Goal: Information Seeking & Learning: Learn about a topic

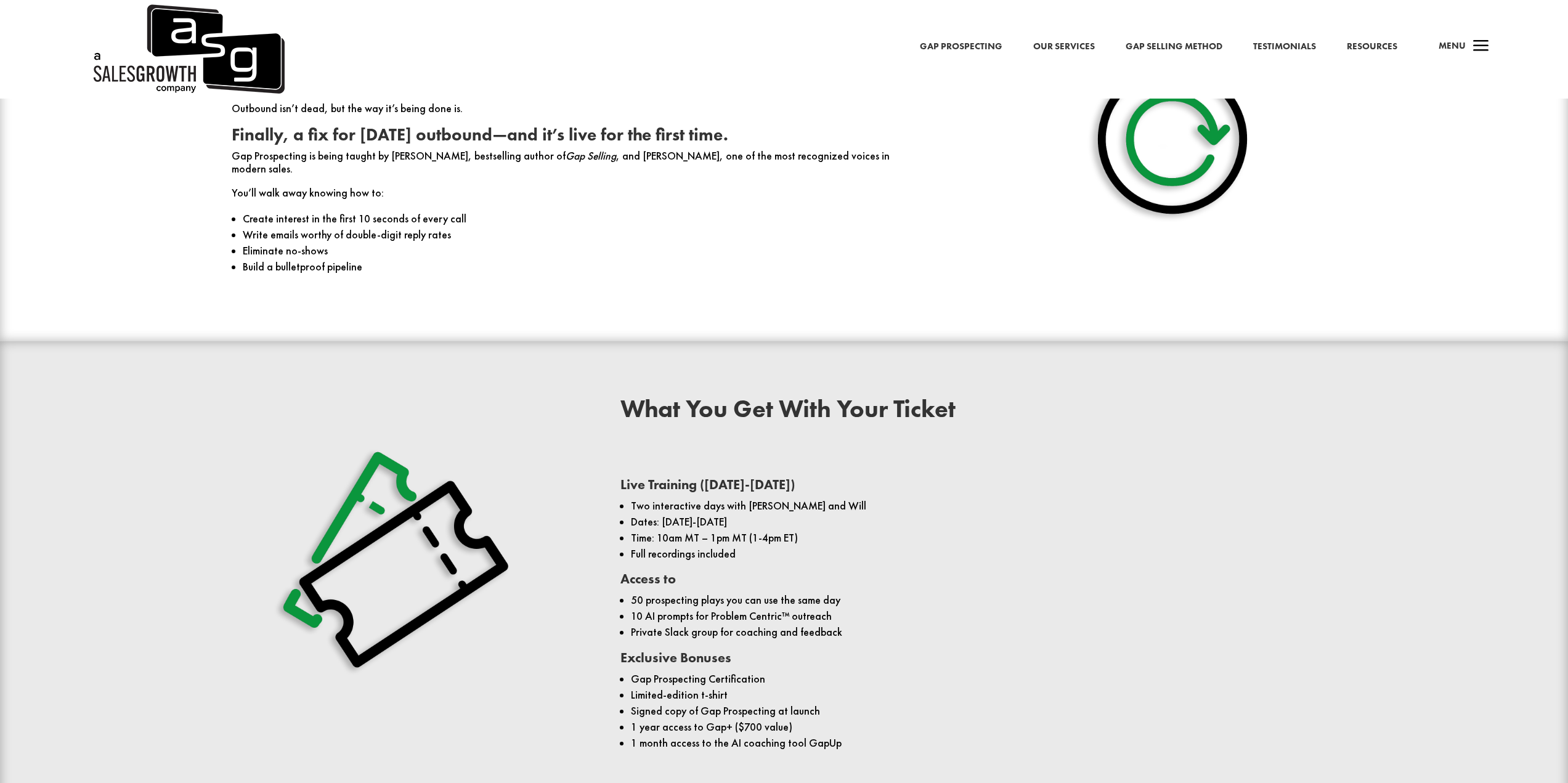
scroll to position [780, 0]
click at [956, 50] on link "Gap Prospecting" at bounding box center [960, 47] width 82 height 16
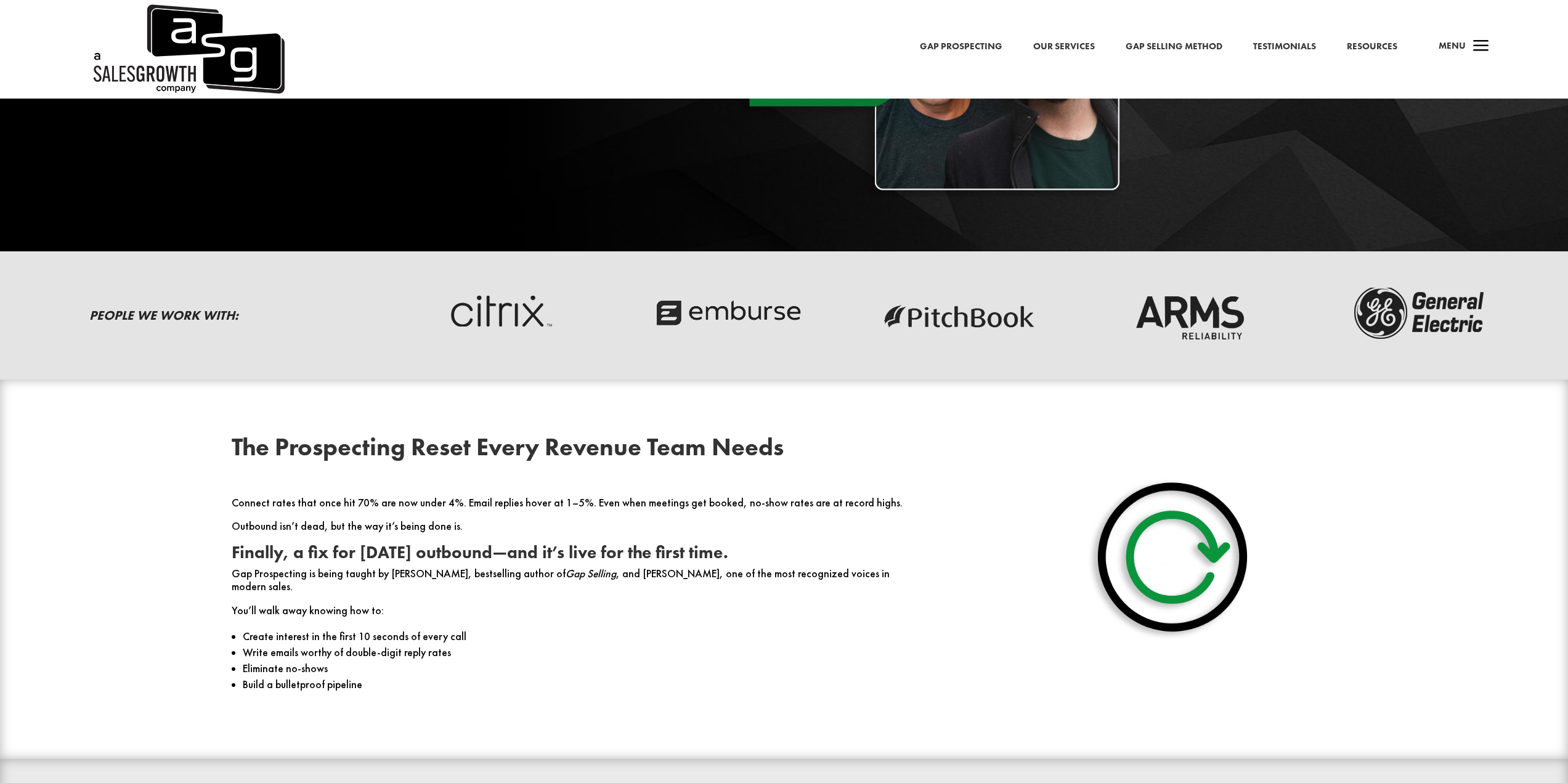
scroll to position [369, 0]
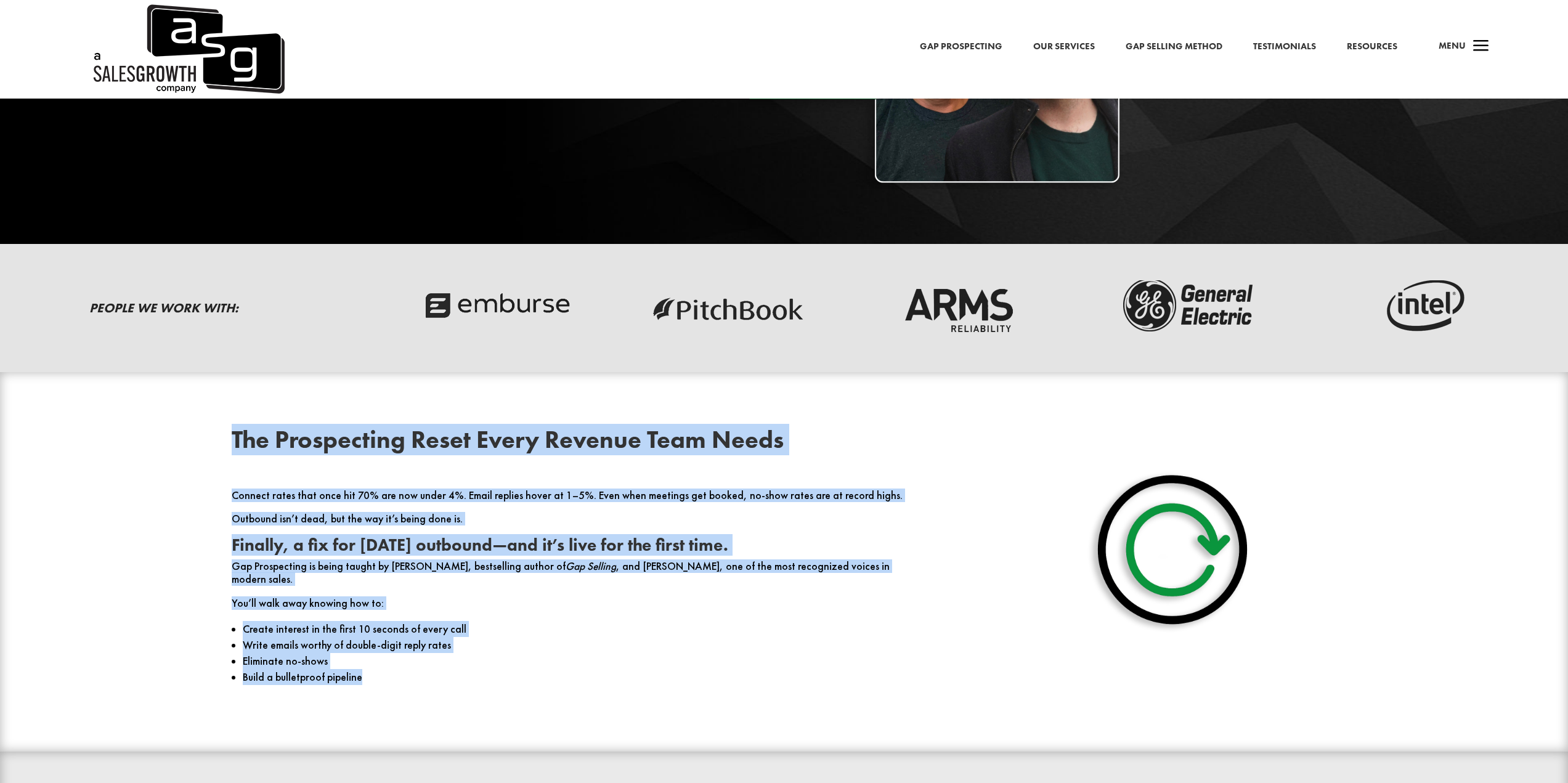
drag, startPoint x: 383, startPoint y: 669, endPoint x: 202, endPoint y: 436, distance: 295.0
click at [202, 436] on div "The Prospecting Reset Every Revenue Team Needs Connect rates that once hit 70% …" at bounding box center [784, 561] width 1183 height 301
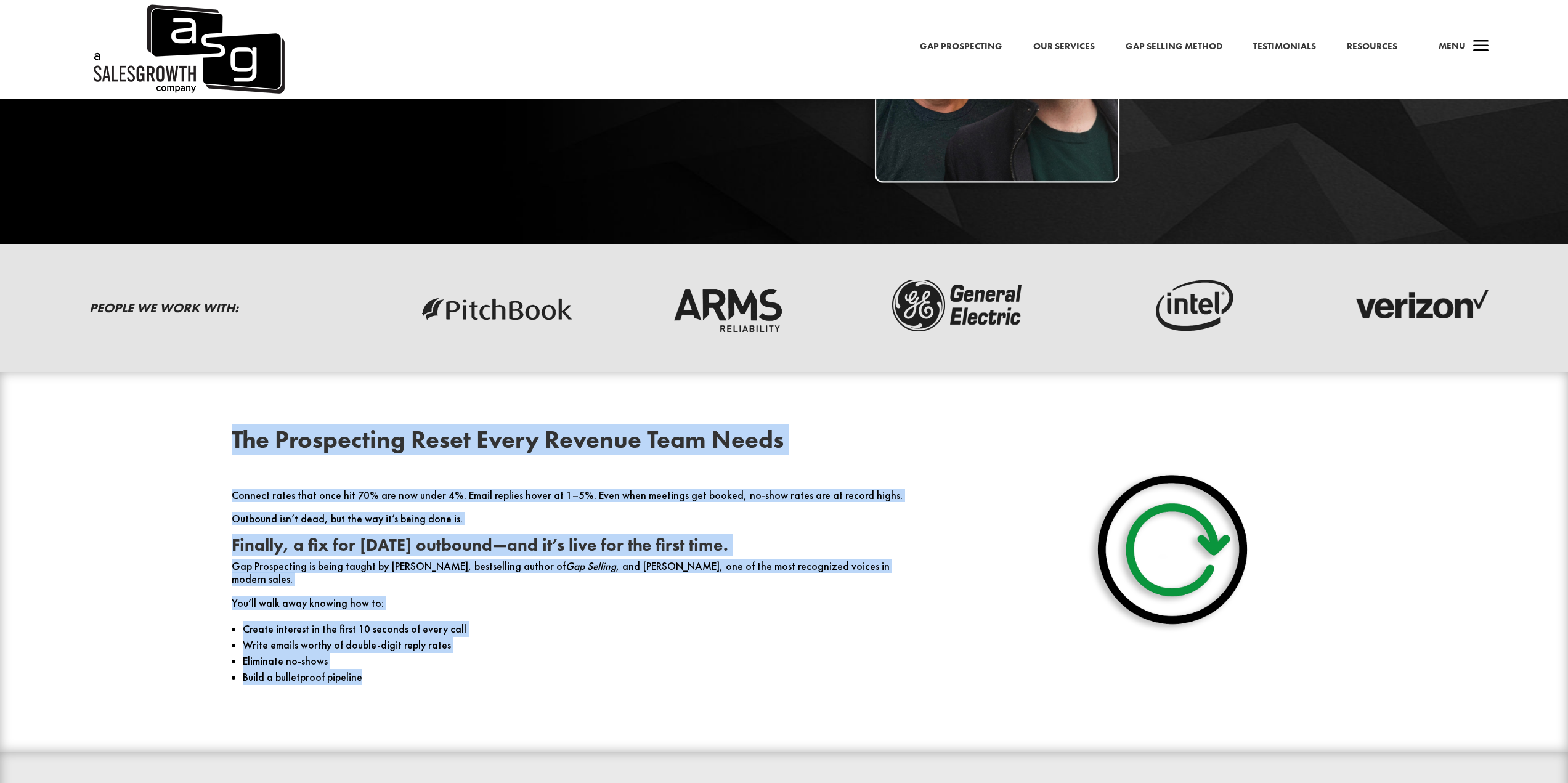
click at [337, 543] on strong "Finally, a fix for today’s outbound—and it’s live for the first time." at bounding box center [480, 545] width 497 height 21
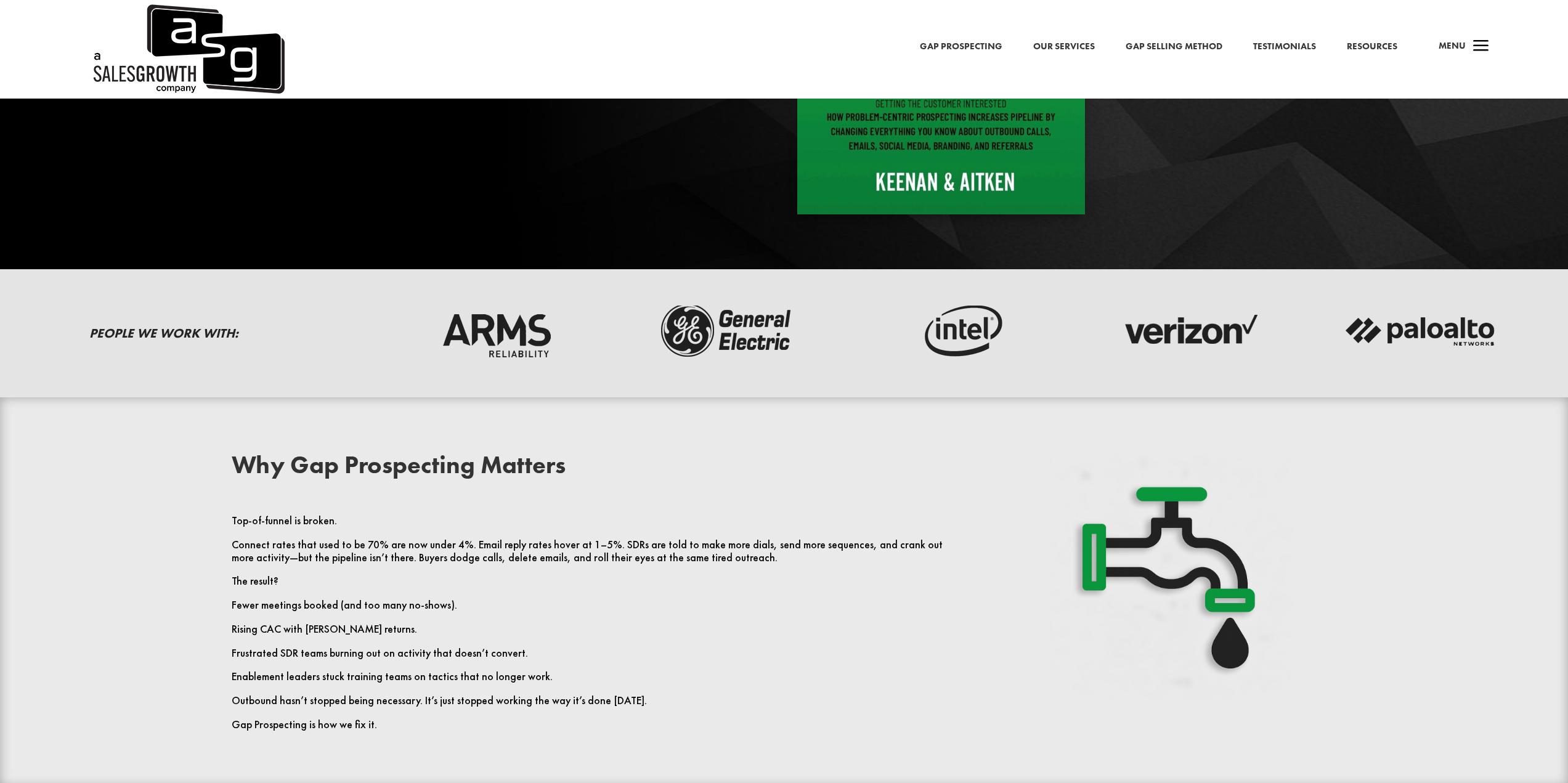
scroll to position [431, 0]
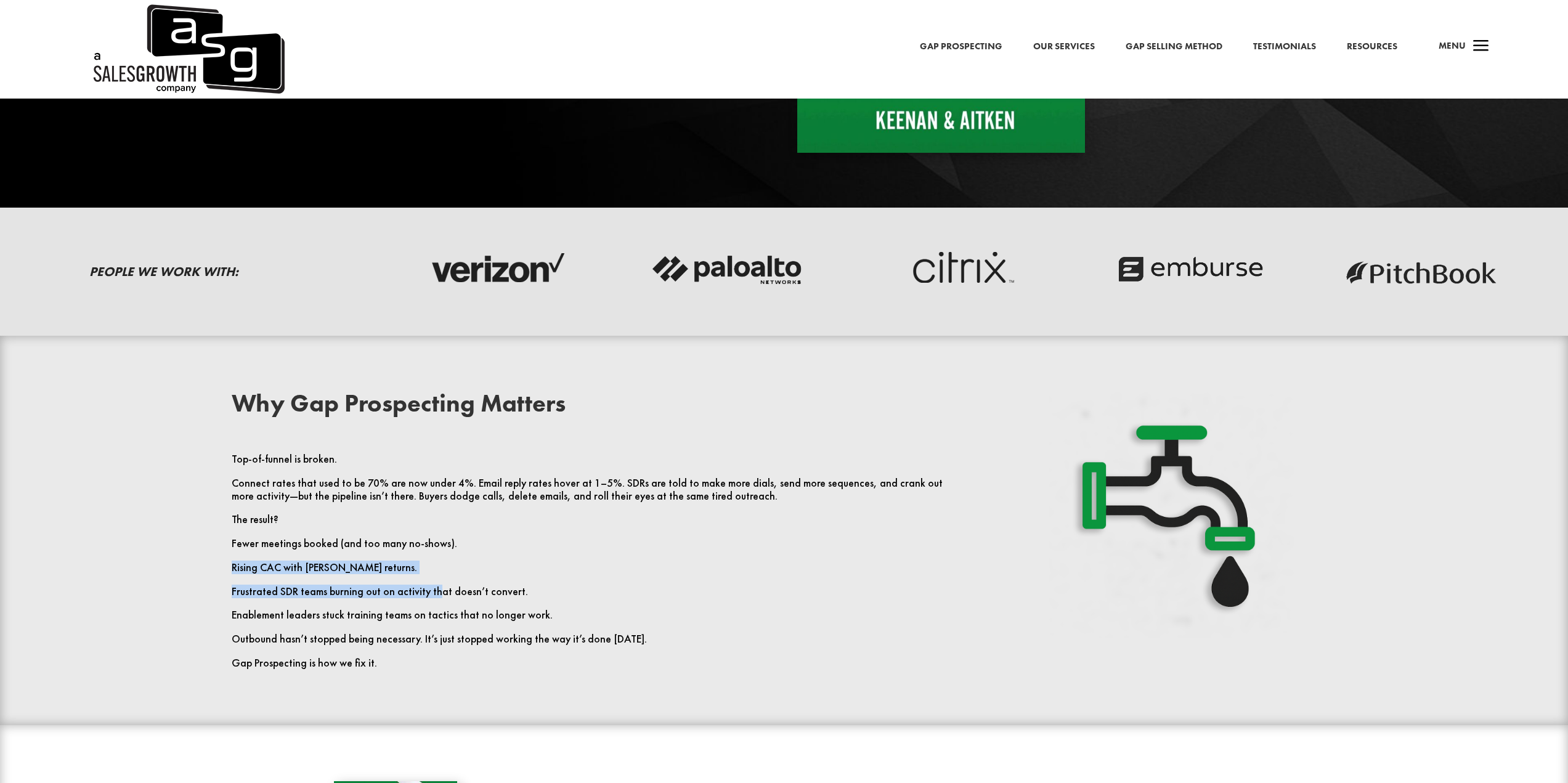
drag, startPoint x: 231, startPoint y: 567, endPoint x: 433, endPoint y: 593, distance: 203.7
click at [433, 593] on div "Why Gap Prospecting Matters Top-of-funnel is broken. Connect rates that used to…" at bounding box center [784, 530] width 1183 height 311
click at [433, 593] on p "Frustrated SDR teams burning out on activity that doesn’t convert." at bounding box center [590, 598] width 716 height 24
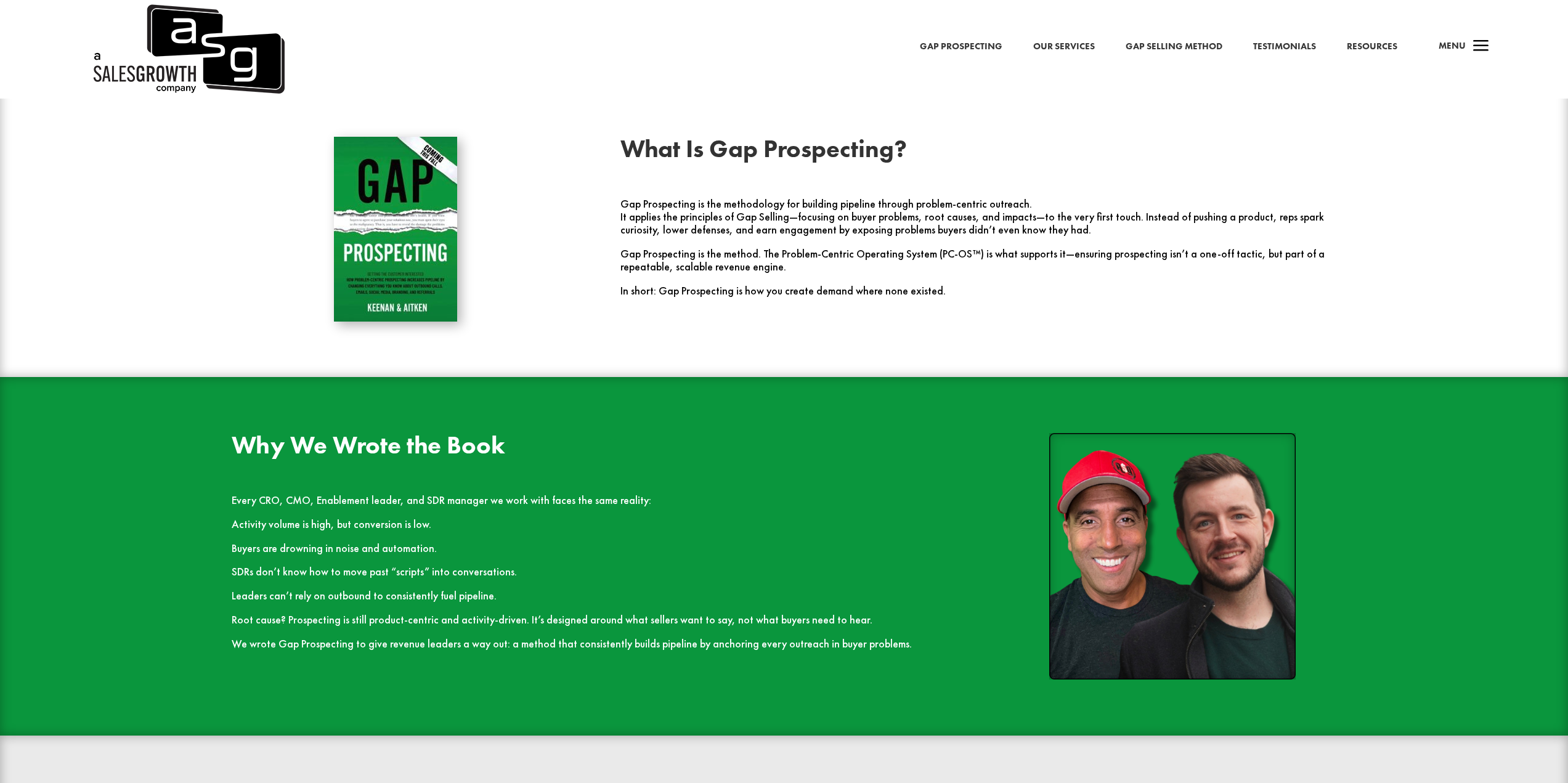
scroll to position [1109, 0]
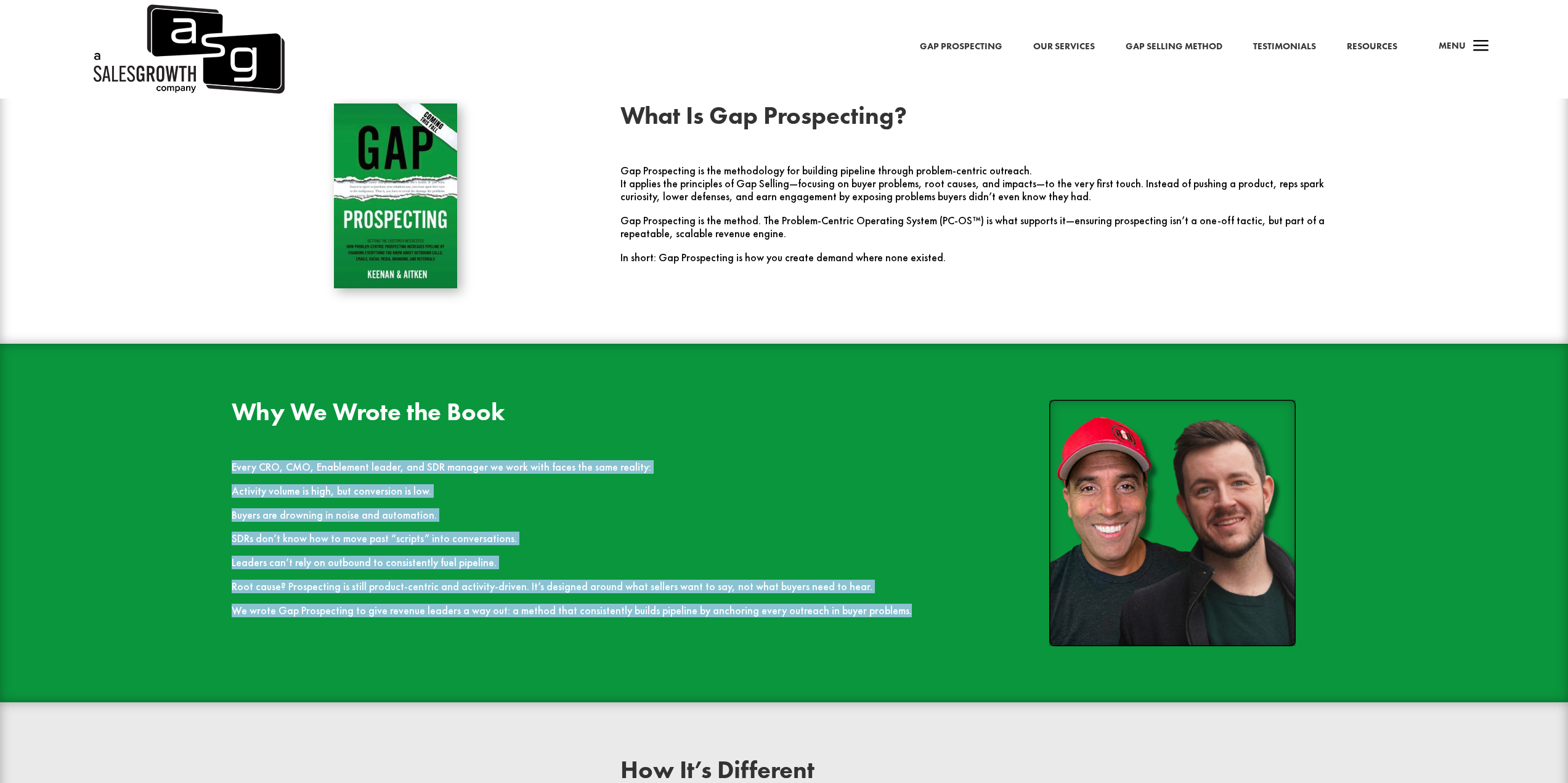
drag, startPoint x: 203, startPoint y: 472, endPoint x: 996, endPoint y: 610, distance: 804.9
click at [996, 610] on div "Why We Wrote the Book Every CRO, CMO, Enablement leader, and SDR manager we wor…" at bounding box center [784, 523] width 1183 height 280
click at [835, 596] on p "Root cause? Prospecting is still product-centric and activity-driven. It’s desi…" at bounding box center [590, 592] width 716 height 24
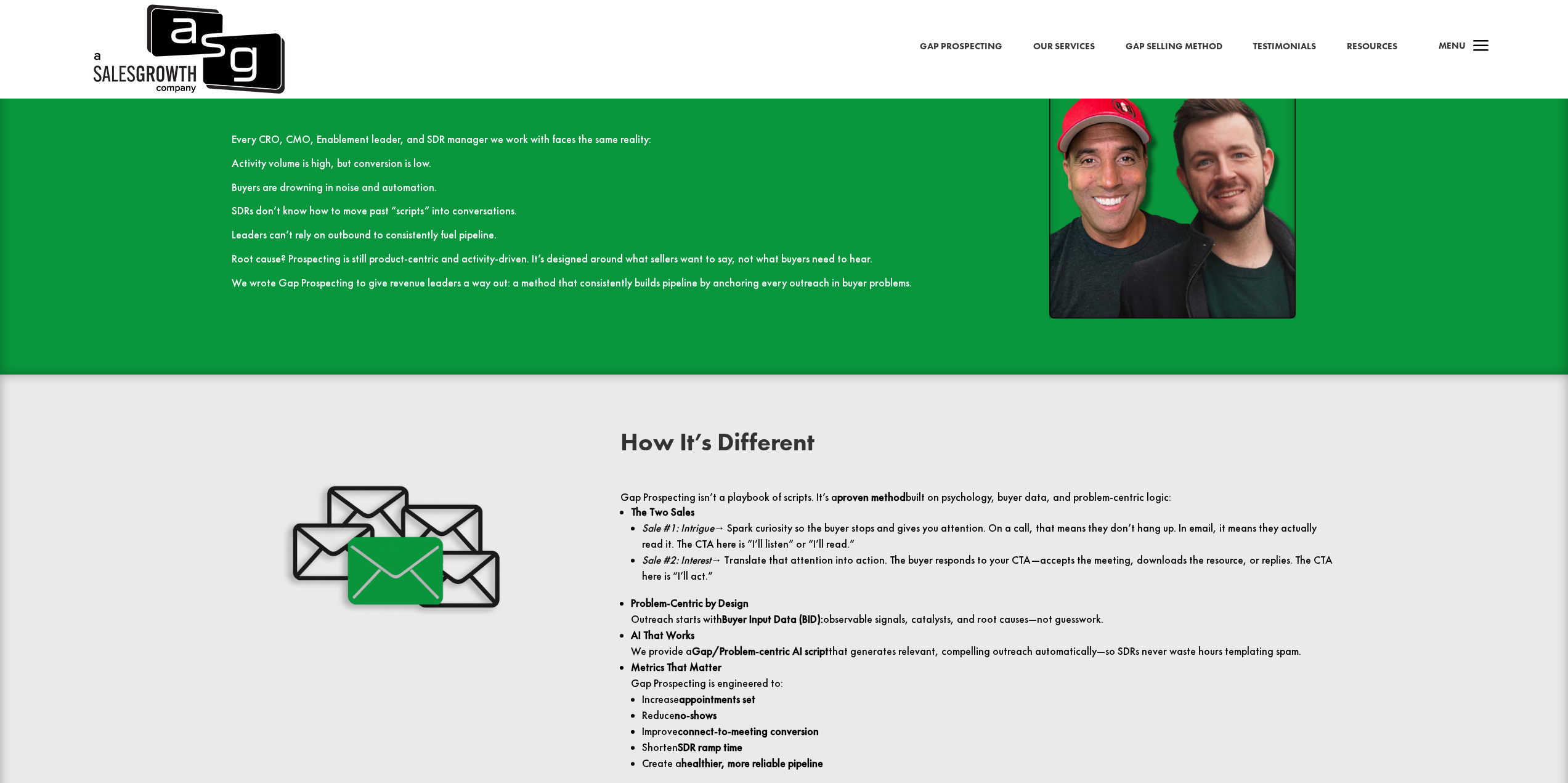
scroll to position [1478, 0]
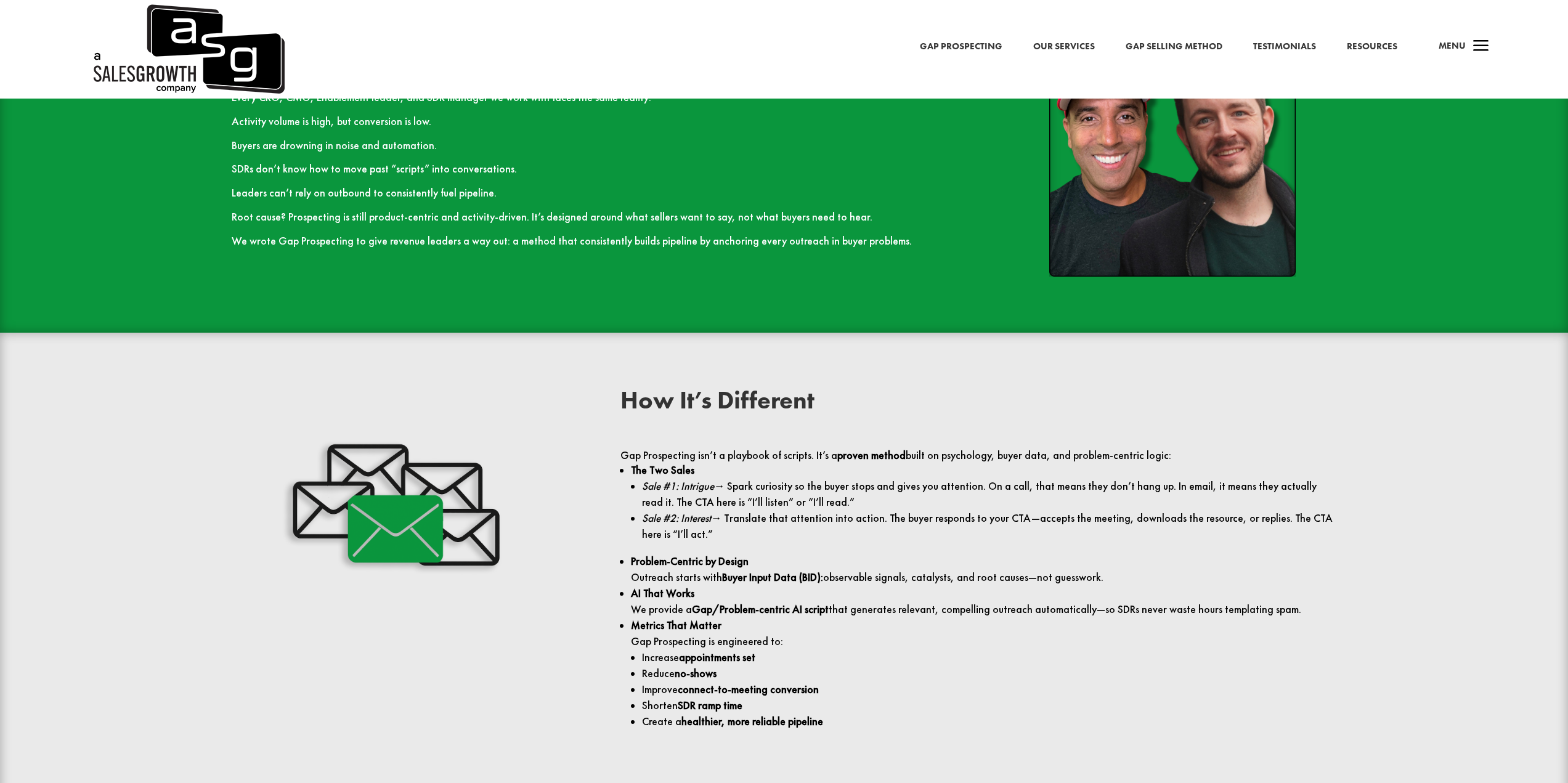
drag, startPoint x: 752, startPoint y: 483, endPoint x: 1563, endPoint y: 573, distance: 816.0
click at [1563, 573] on div "How It’s Different Gap Prospecting isn’t a playbook of scripts. It’s a proven m…" at bounding box center [784, 570] width 1568 height 474
click at [1056, 442] on div "How It’s Different Gap Prospecting isn’t a playbook of scripts. It’s a proven m…" at bounding box center [978, 570] width 716 height 363
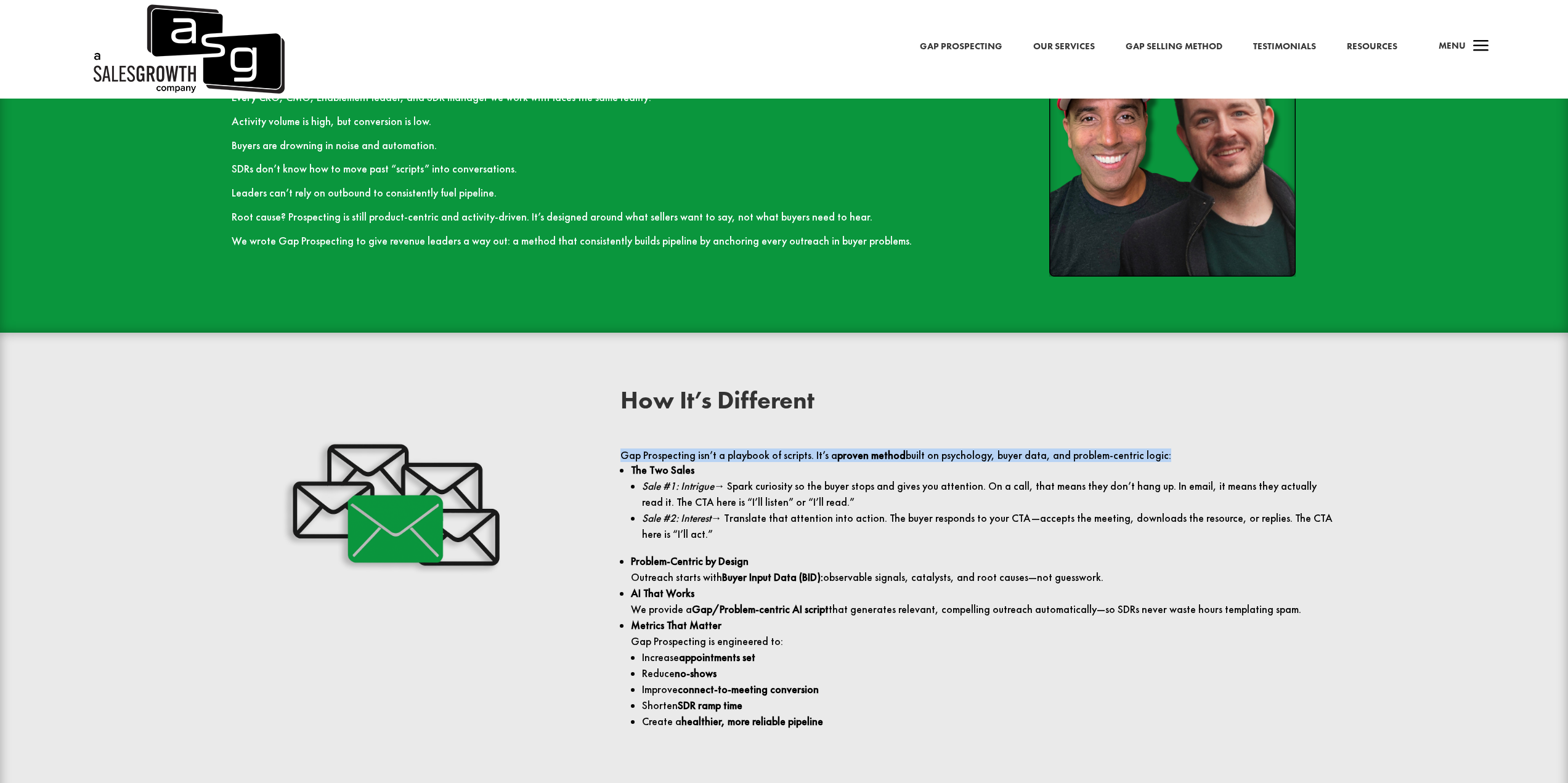
drag, startPoint x: 636, startPoint y: 490, endPoint x: 1339, endPoint y: 503, distance: 703.1
click at [1339, 503] on div "How It’s Different Gap Prospecting isn’t a playbook of scripts. It’s a proven m…" at bounding box center [784, 570] width 1183 height 396
drag, startPoint x: 715, startPoint y: 539, endPoint x: 824, endPoint y: 547, distance: 109.3
click at [824, 547] on ul "Sale #1: Intrigue → Spark curiosity so the buyer stops and gives you attention.…" at bounding box center [984, 515] width 705 height 75
click at [960, 580] on p "Problem-Centric by Design Outreach starts with Buyer Input Data (BID): observab…" at bounding box center [984, 570] width 705 height 32
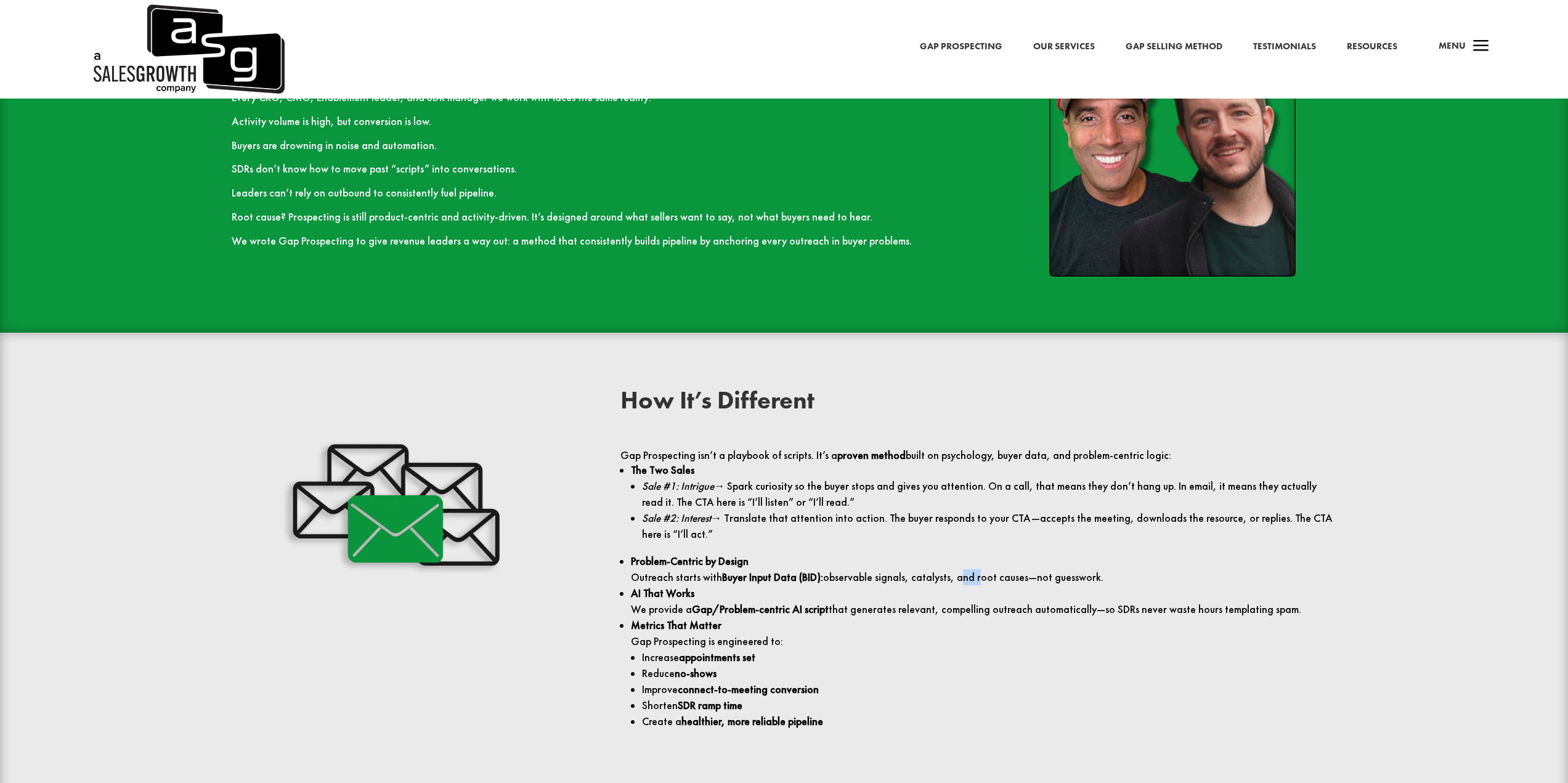
click at [960, 580] on p "Problem-Centric by Design Outreach starts with Buyer Input Data (BID): observab…" at bounding box center [984, 570] width 705 height 32
click at [682, 608] on p "AI That Works We provide a Gap/Problem-centric AI script that generates relevan…" at bounding box center [984, 602] width 705 height 32
click at [683, 608] on p "AI That Works We provide a Gap/Problem-centric AI script that generates relevan…" at bounding box center [984, 602] width 705 height 32
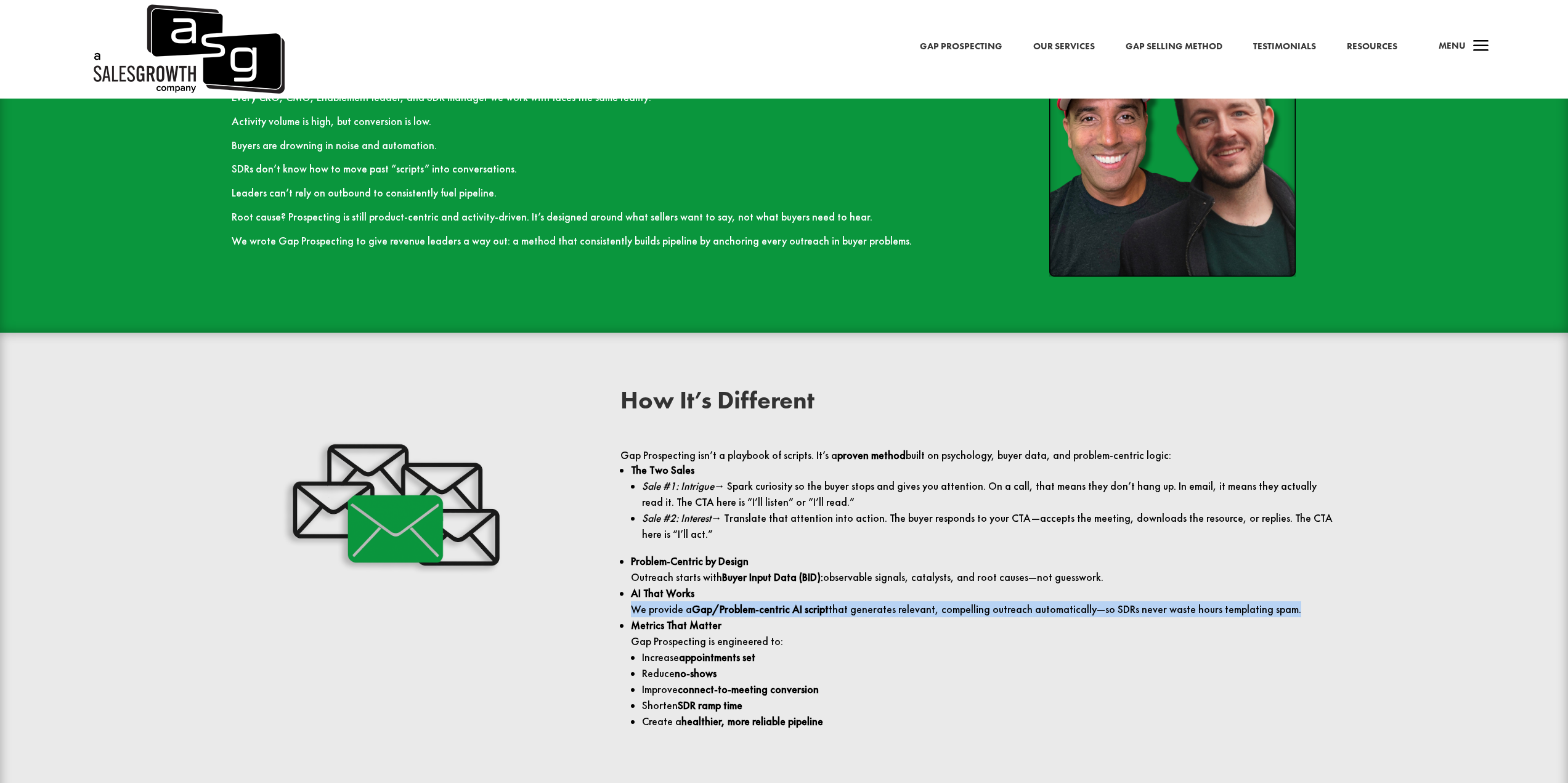
click at [689, 609] on p "AI That Works We provide a Gap/Problem-centric AI script that generates relevan…" at bounding box center [984, 602] width 705 height 32
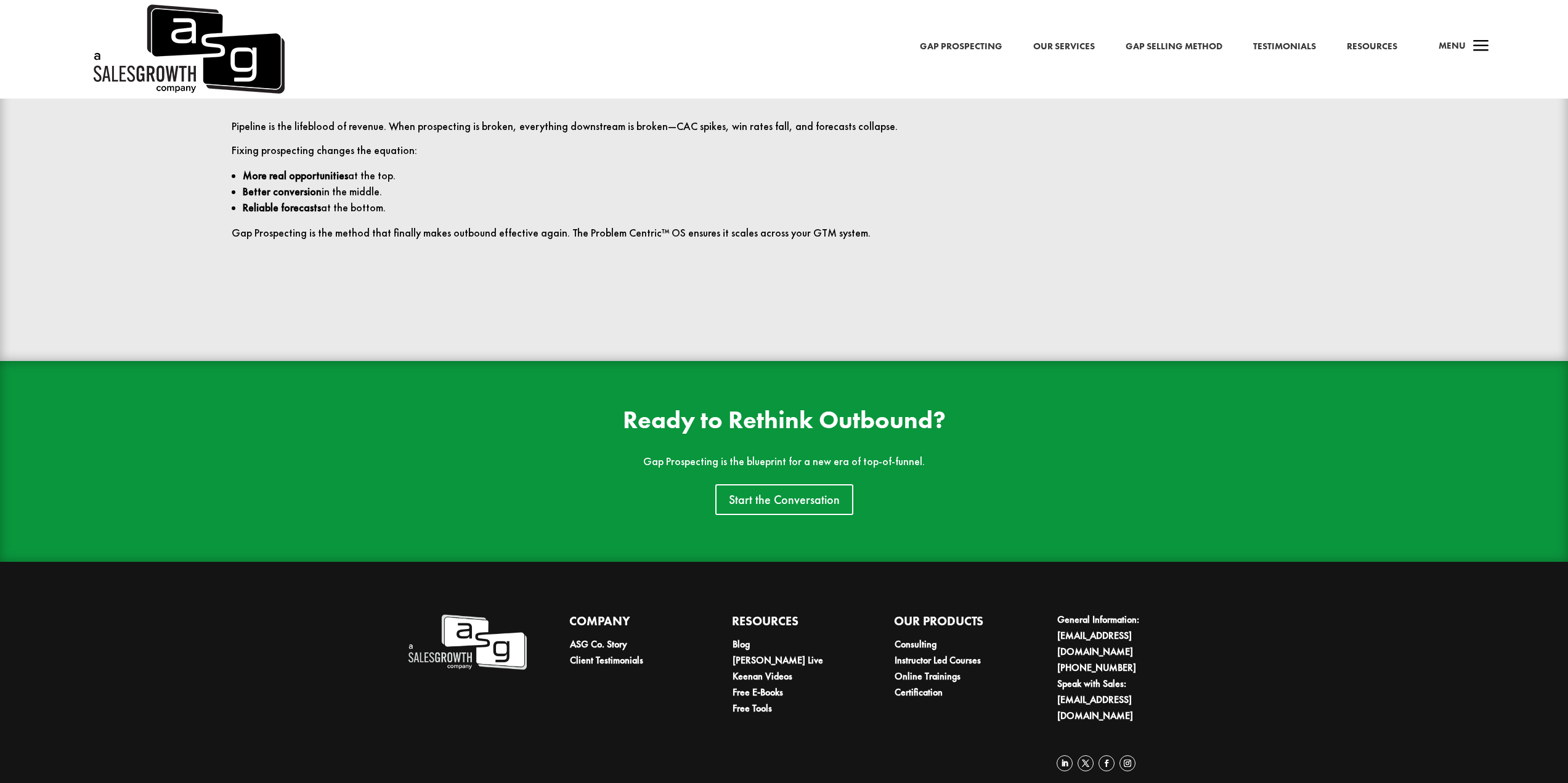
scroll to position [3010, 0]
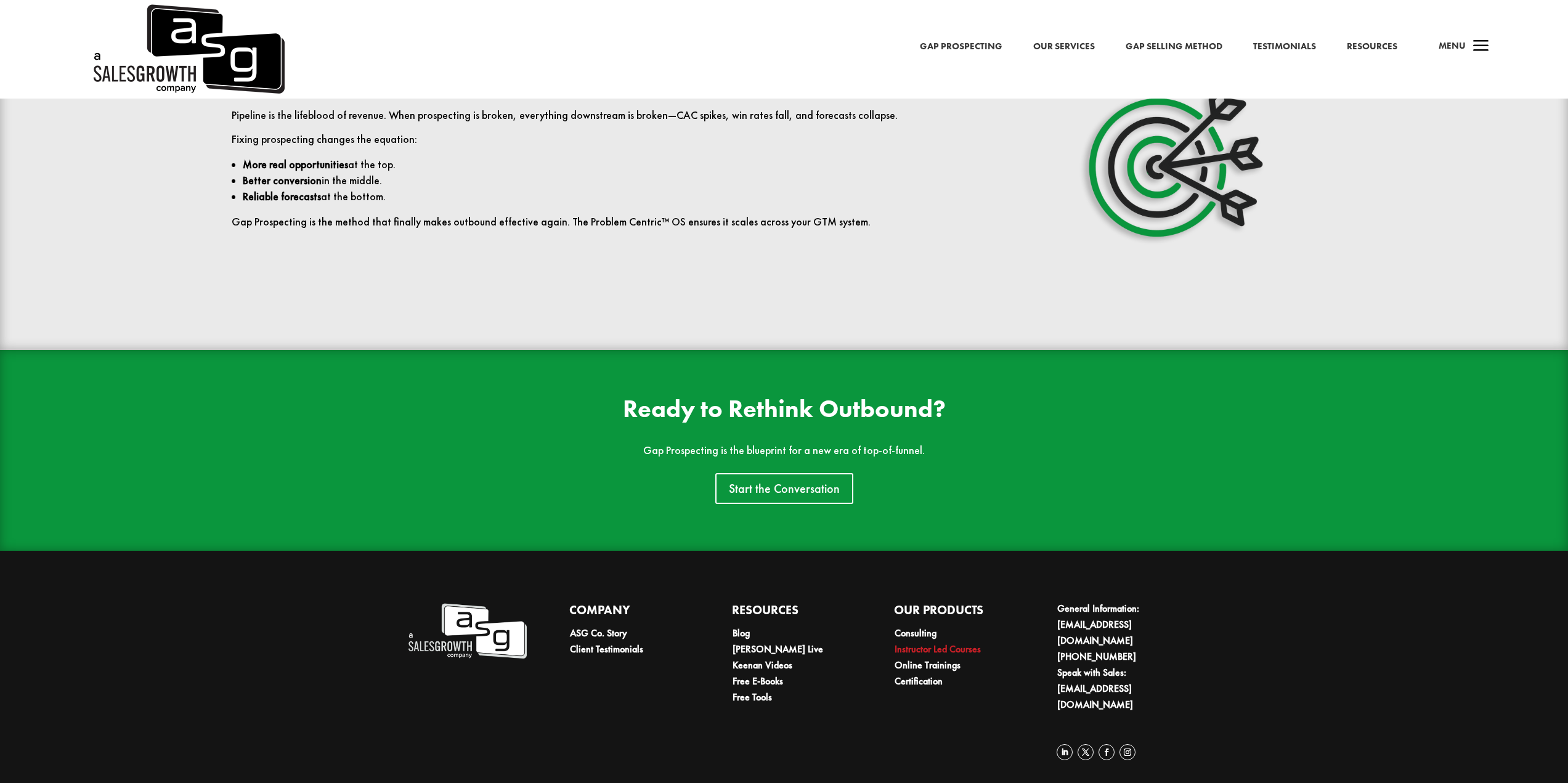
click at [929, 650] on link "Instructor Led Courses" at bounding box center [938, 648] width 86 height 13
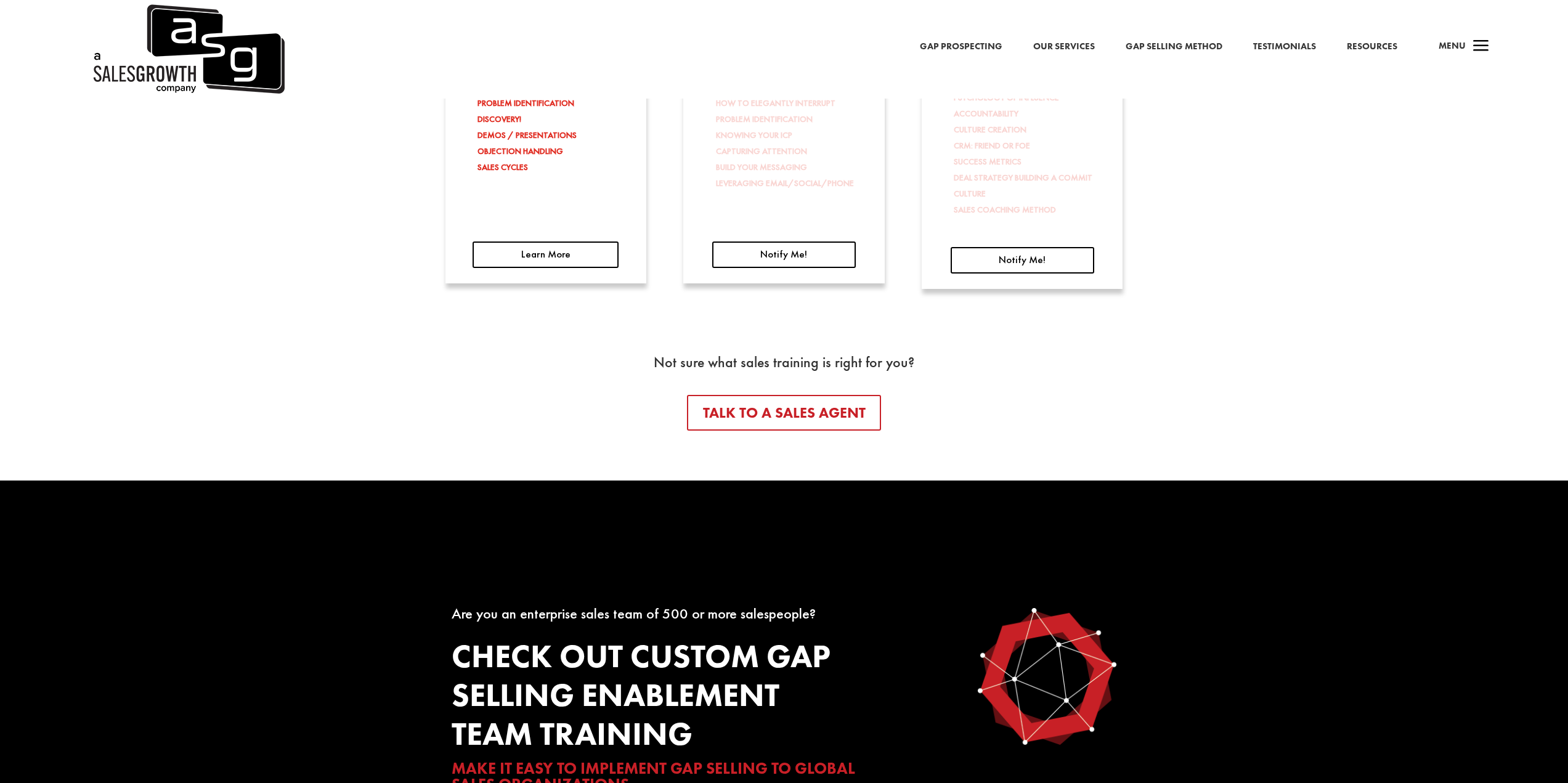
scroll to position [3289, 0]
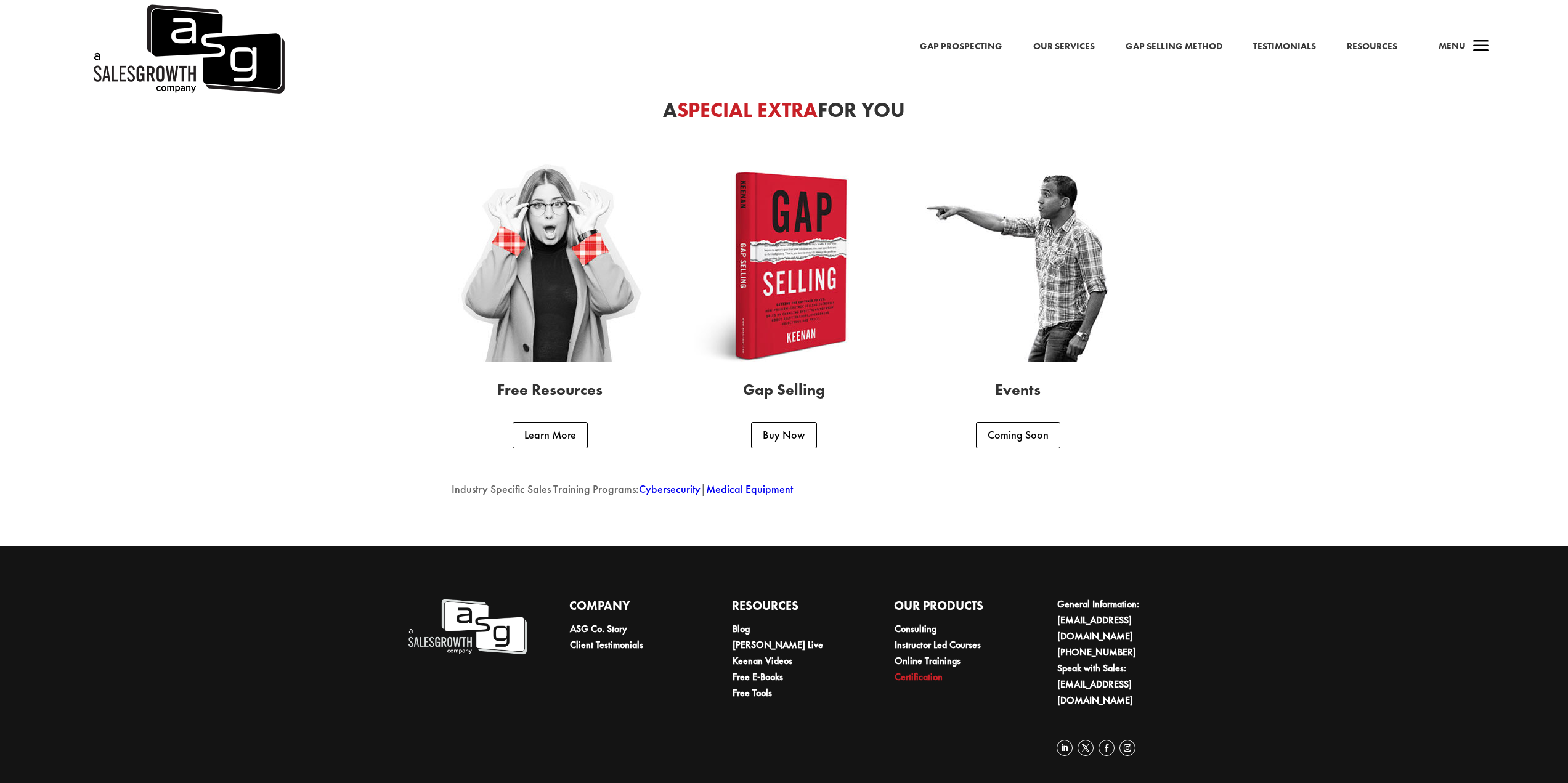
click at [916, 676] on link "Certification" at bounding box center [919, 677] width 48 height 13
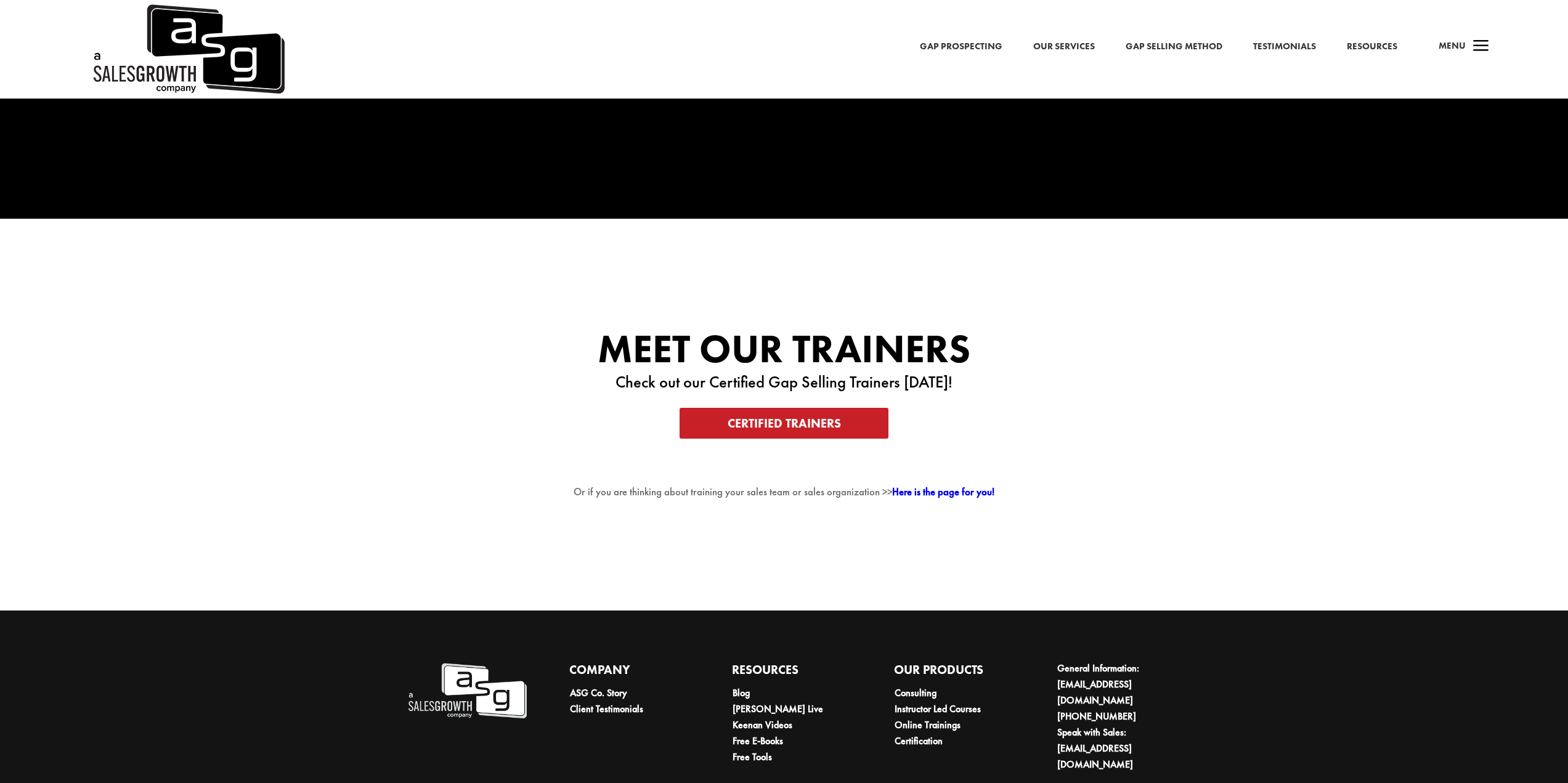
scroll to position [2735, 0]
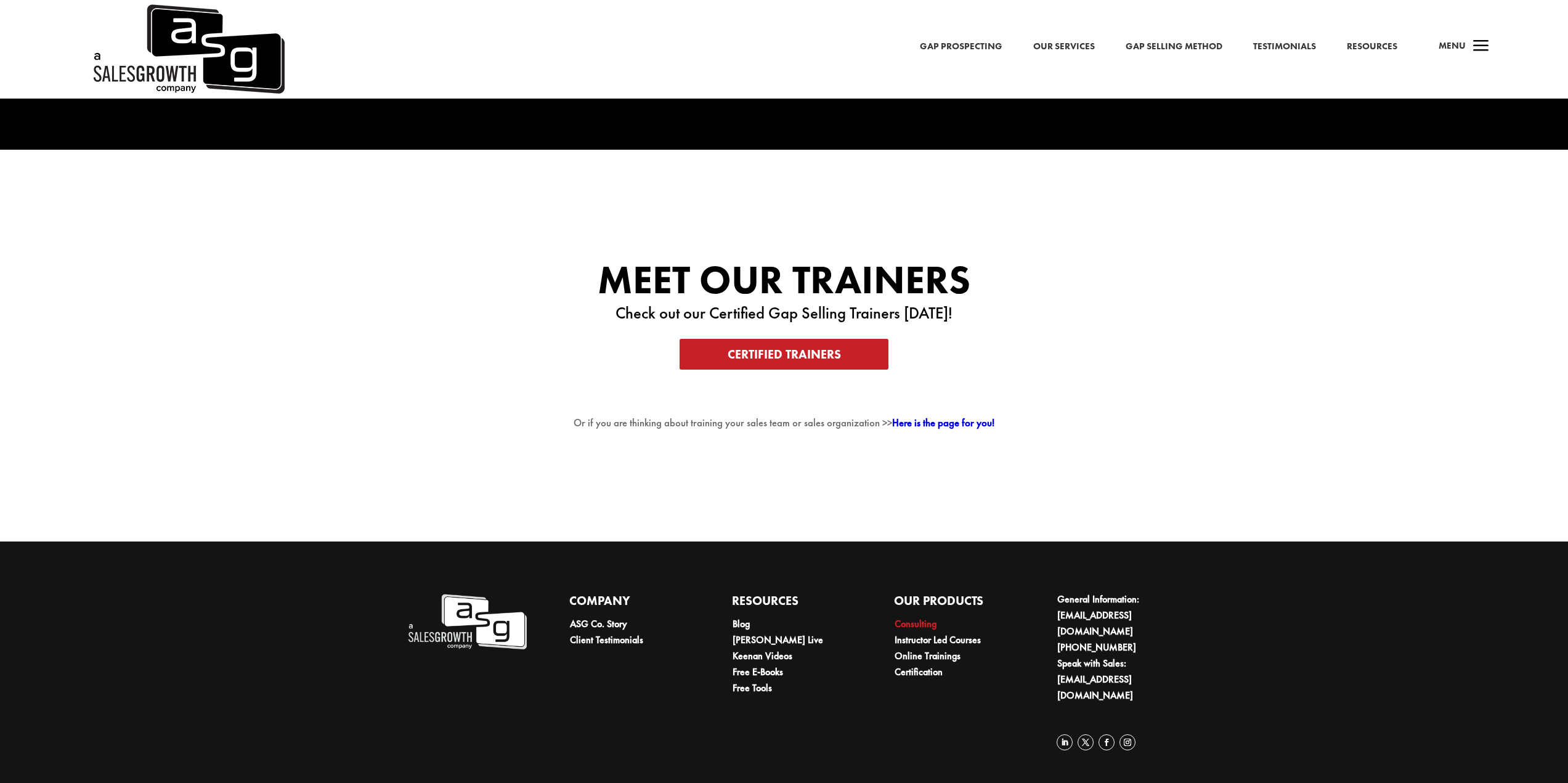
click at [917, 628] on link "Consulting" at bounding box center [916, 623] width 42 height 13
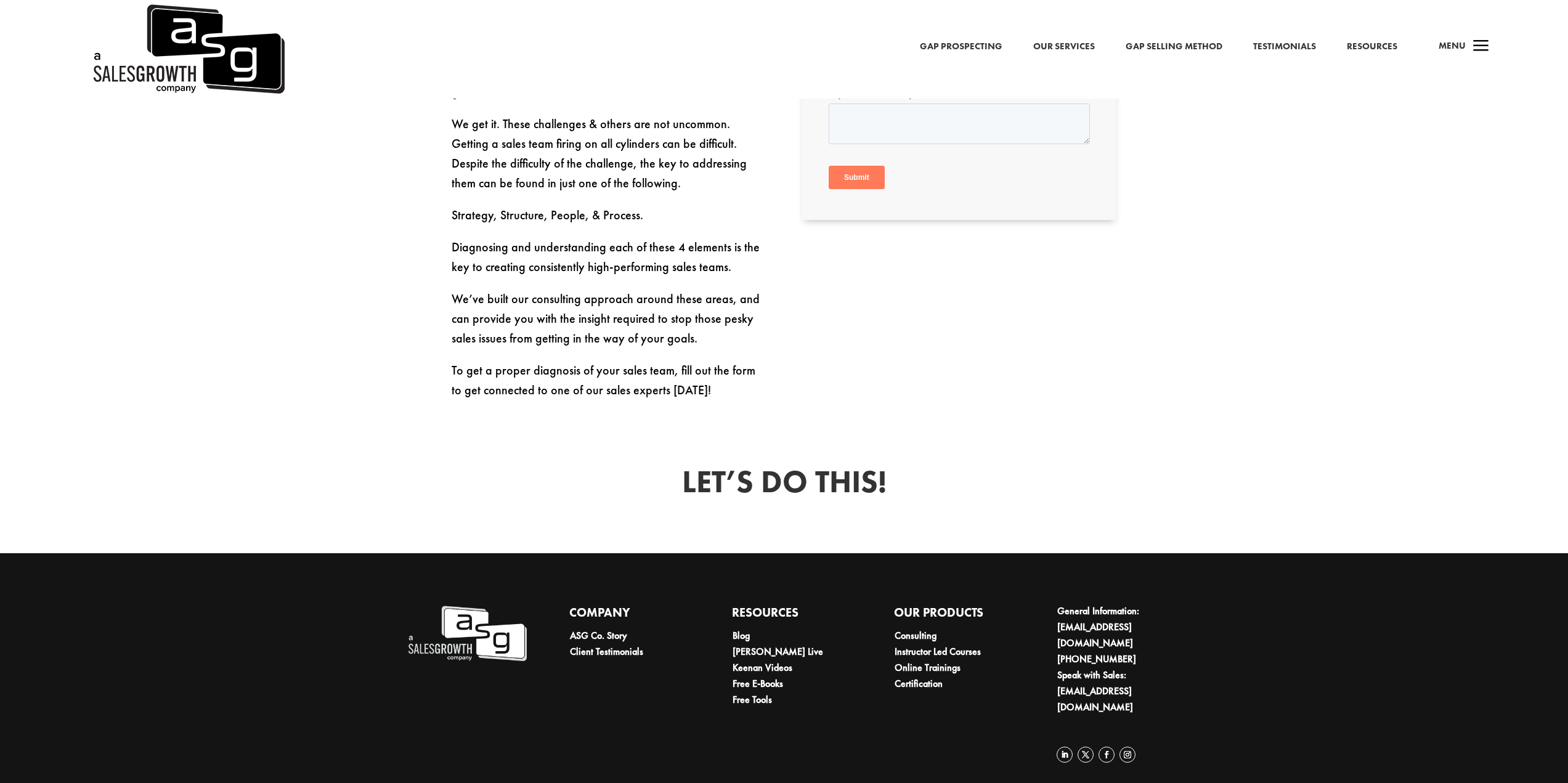
scroll to position [794, 0]
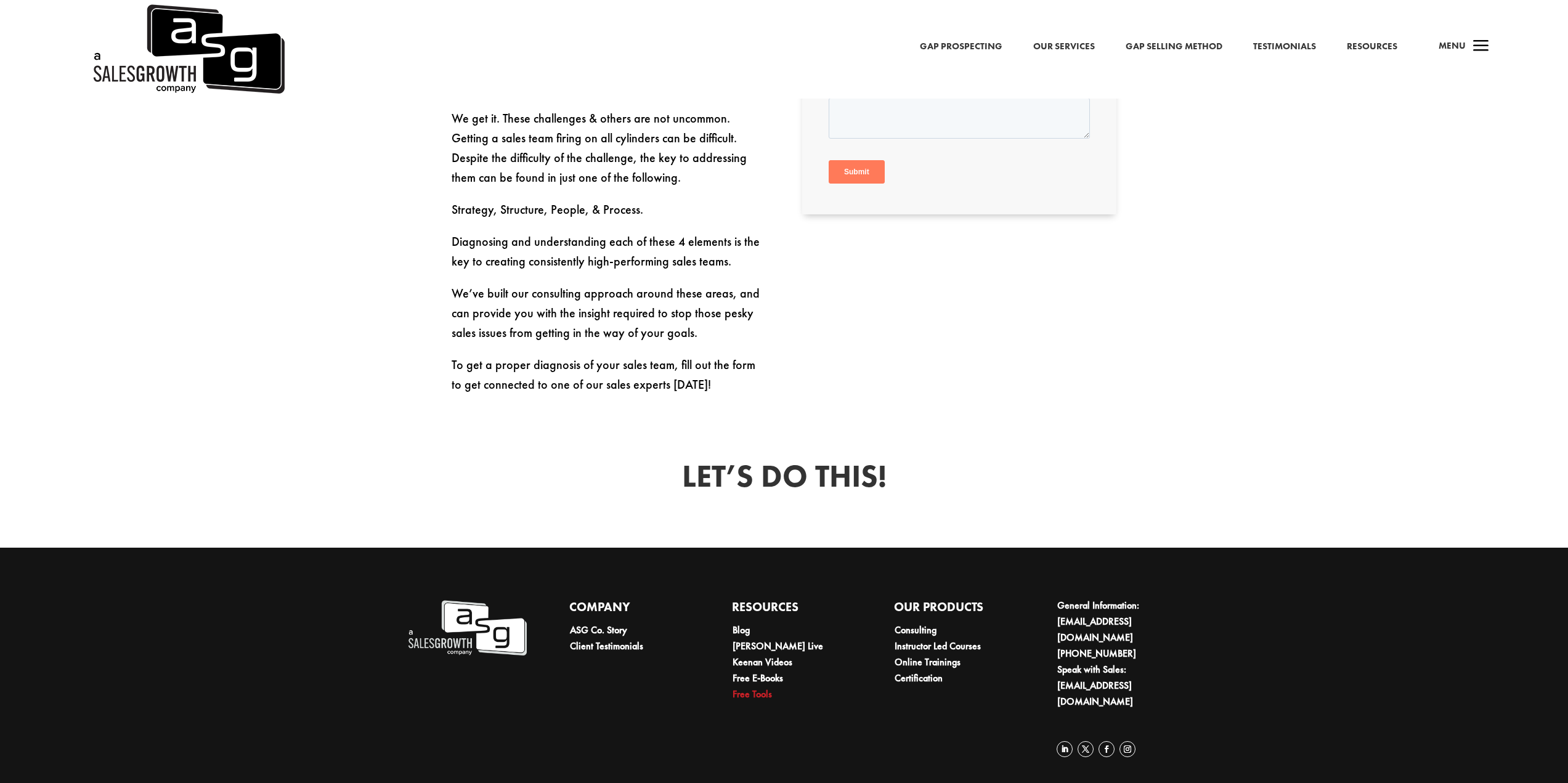
click at [763, 699] on link "Free Tools" at bounding box center [752, 693] width 39 height 13
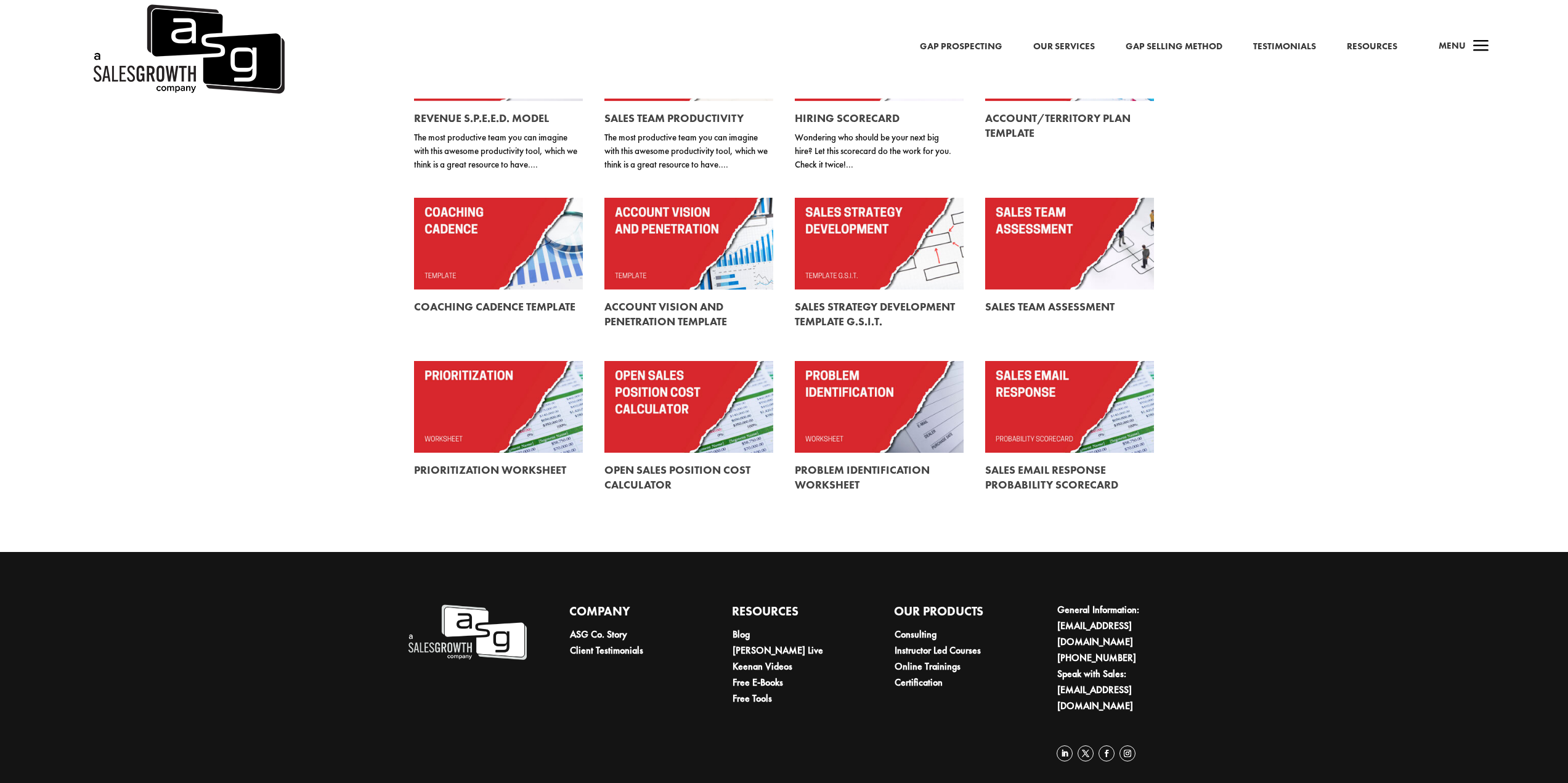
scroll to position [253, 0]
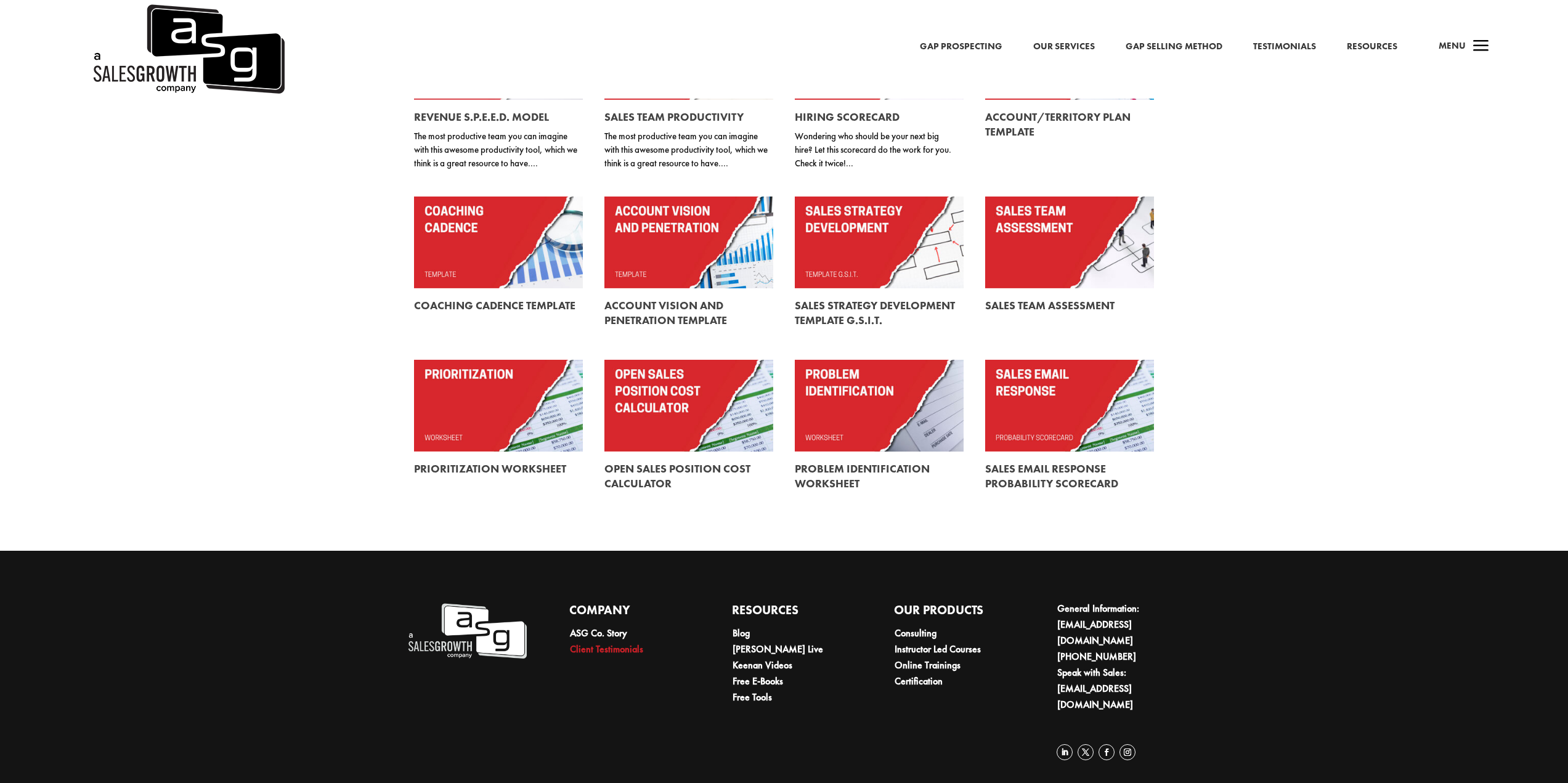
click at [610, 649] on link "Client Testimonials" at bounding box center [607, 648] width 74 height 13
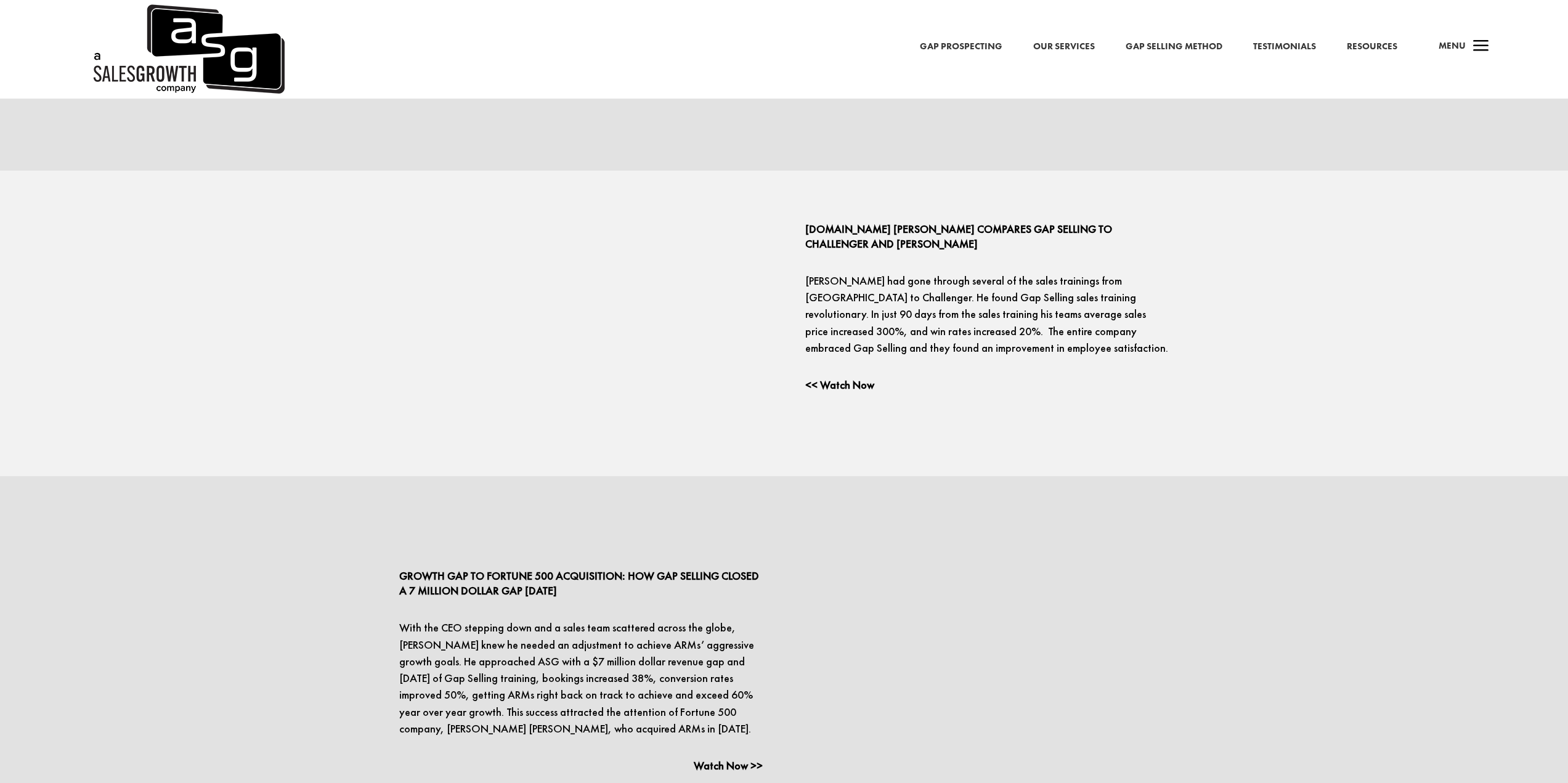
scroll to position [2544, 0]
